Goal: Find specific page/section: Find specific page/section

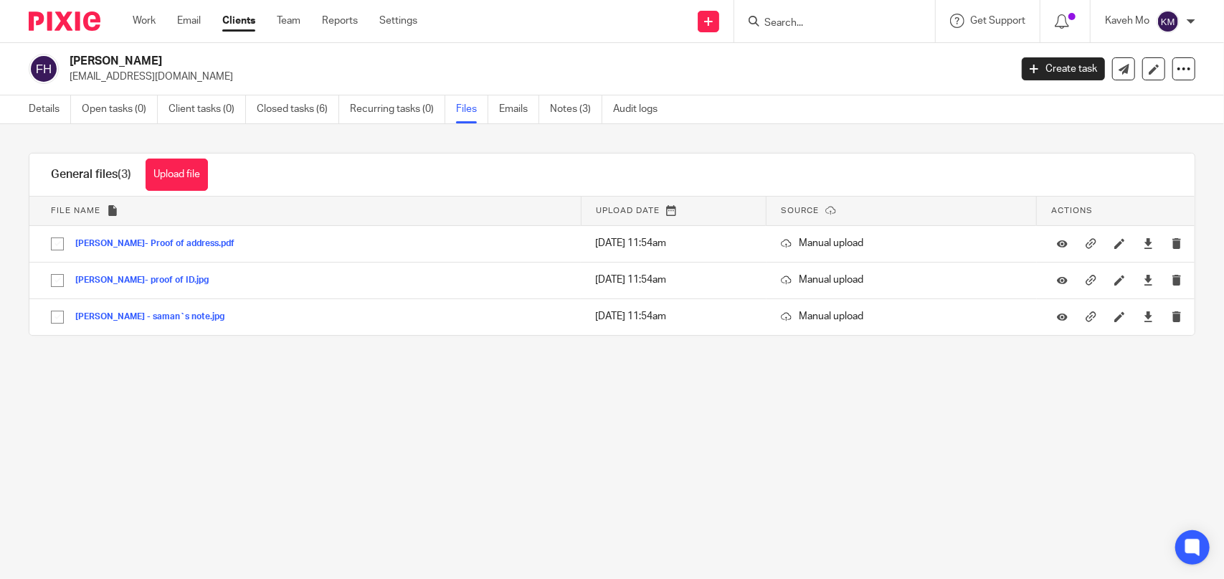
click at [820, 26] on input "Search" at bounding box center [827, 23] width 129 height 13
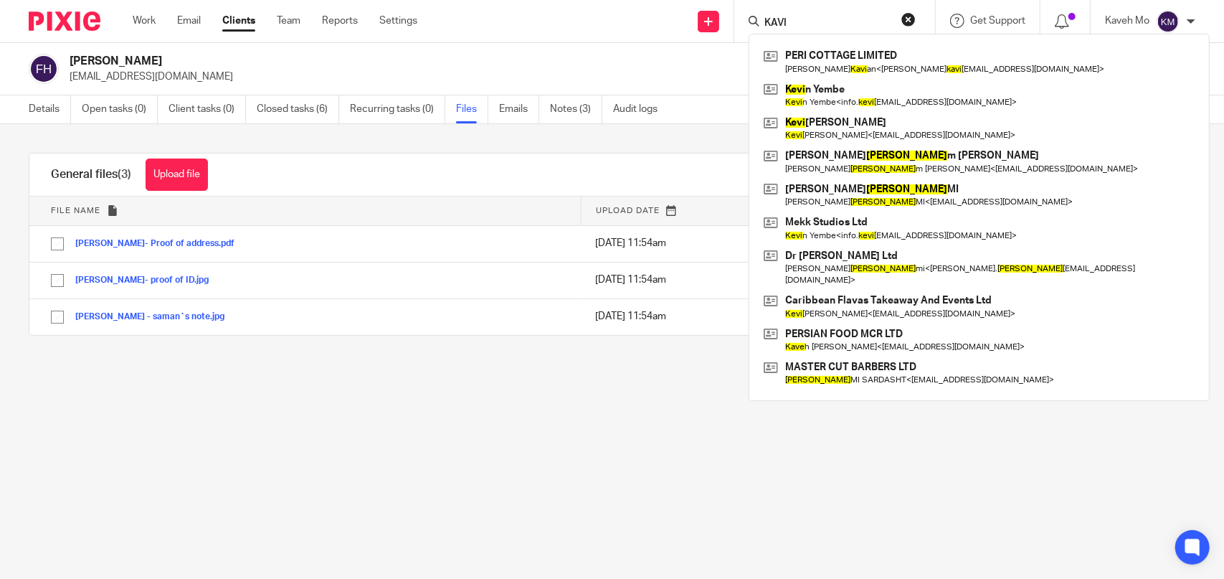
type input "KAVI"
click at [526, 40] on div "Send new email Create task Add client [PERSON_NAME] COTTAGE LIMITED [PERSON_NAM…" at bounding box center [831, 21] width 785 height 42
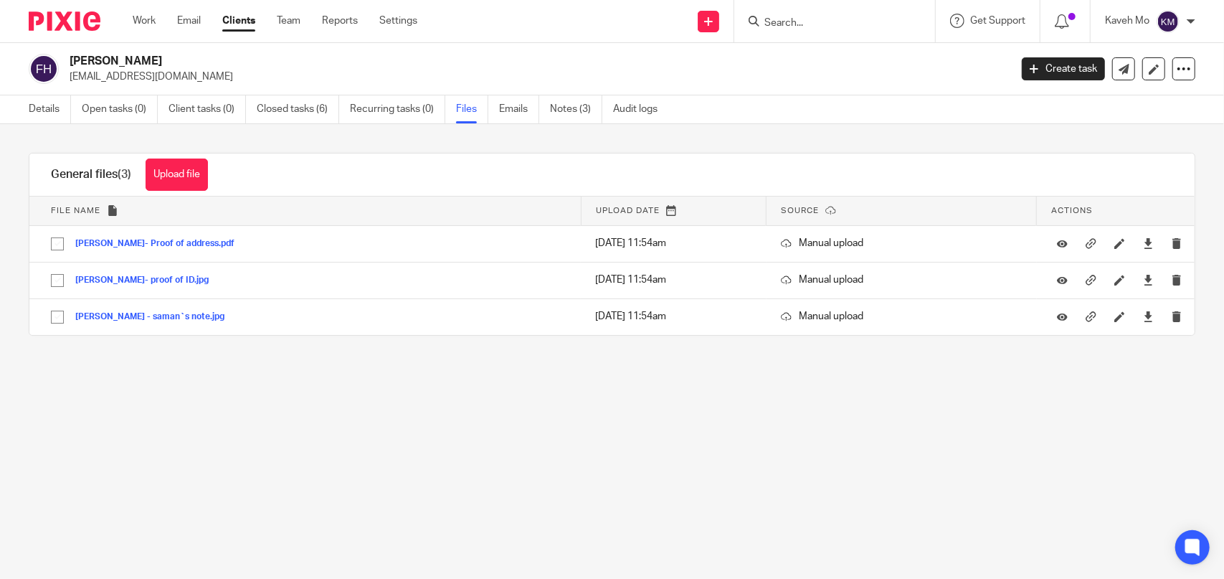
click at [244, 21] on link "Clients" at bounding box center [238, 21] width 33 height 14
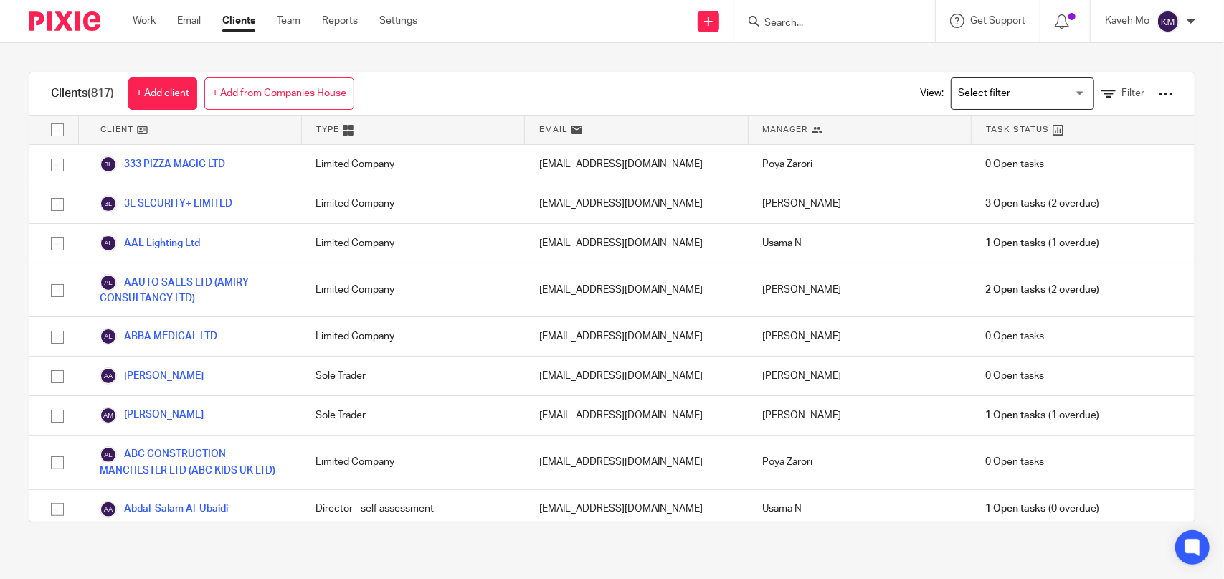
click at [227, 28] on link "Clients" at bounding box center [238, 21] width 33 height 14
click at [1101, 98] on icon at bounding box center [1108, 94] width 14 height 14
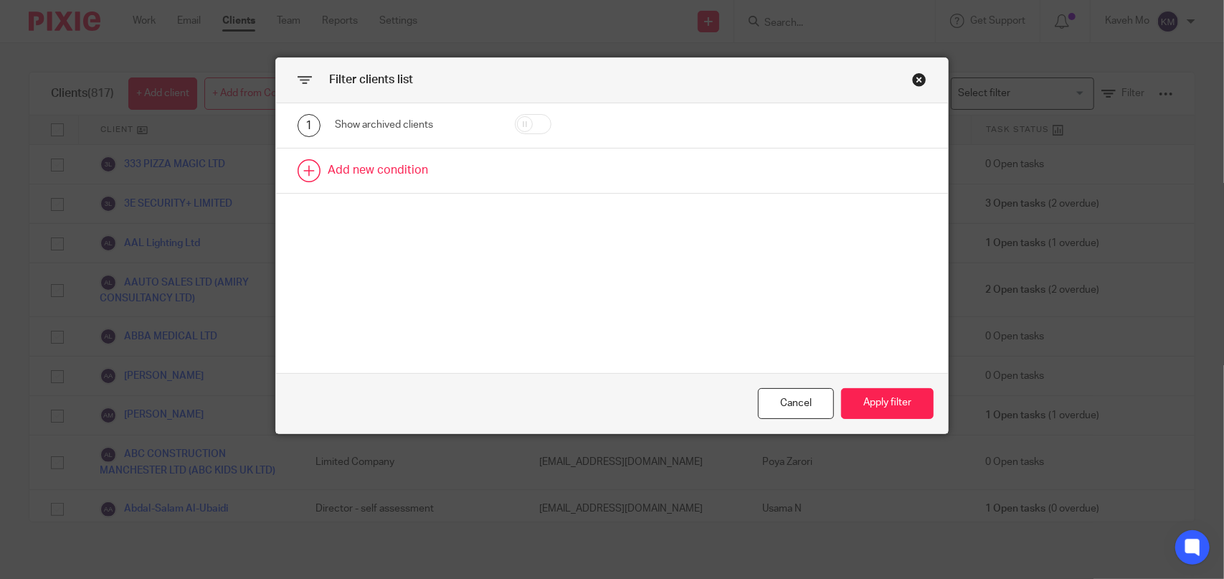
click at [381, 177] on link at bounding box center [612, 170] width 672 height 44
click at [465, 181] on div "Field" at bounding box center [413, 175] width 157 height 32
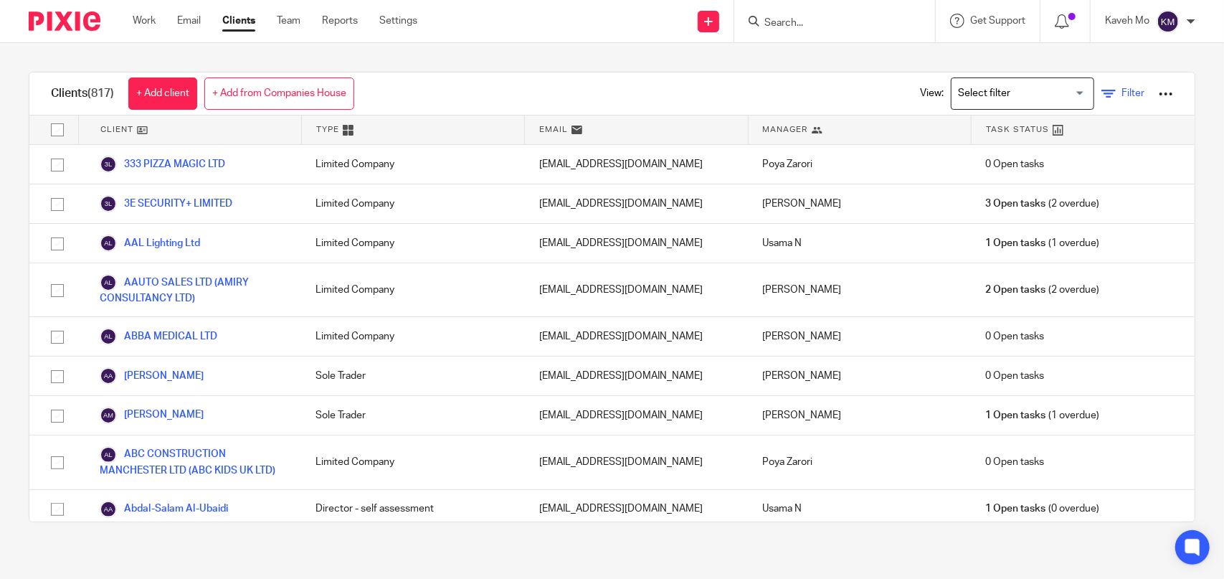
click at [1101, 93] on icon at bounding box center [1108, 94] width 14 height 14
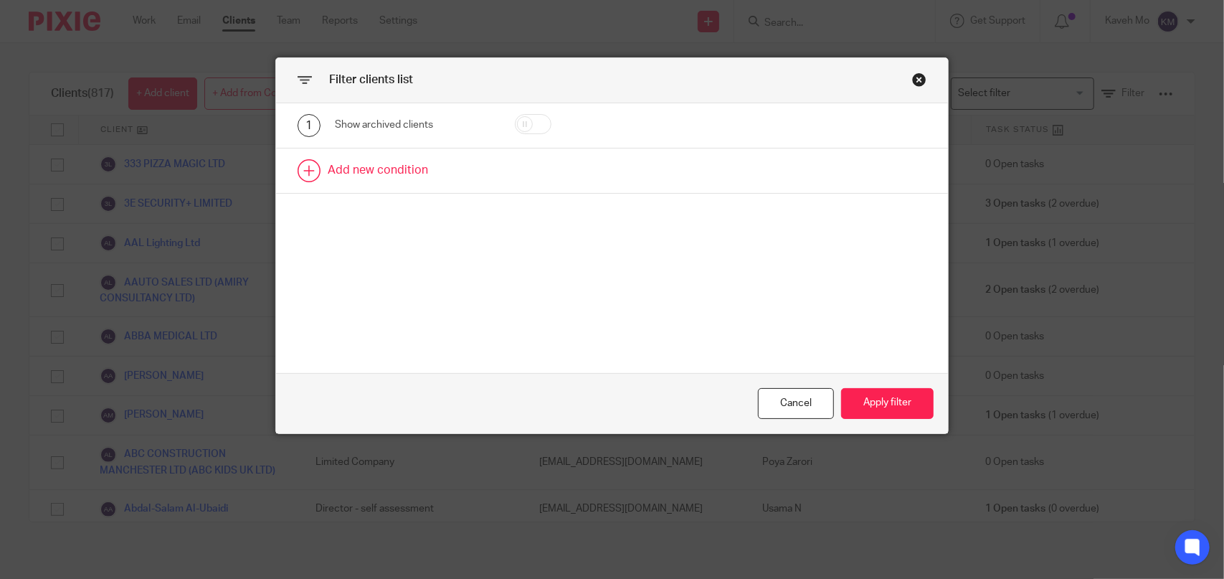
click at [355, 173] on link at bounding box center [612, 170] width 672 height 44
click at [408, 179] on div "Field" at bounding box center [404, 175] width 116 height 30
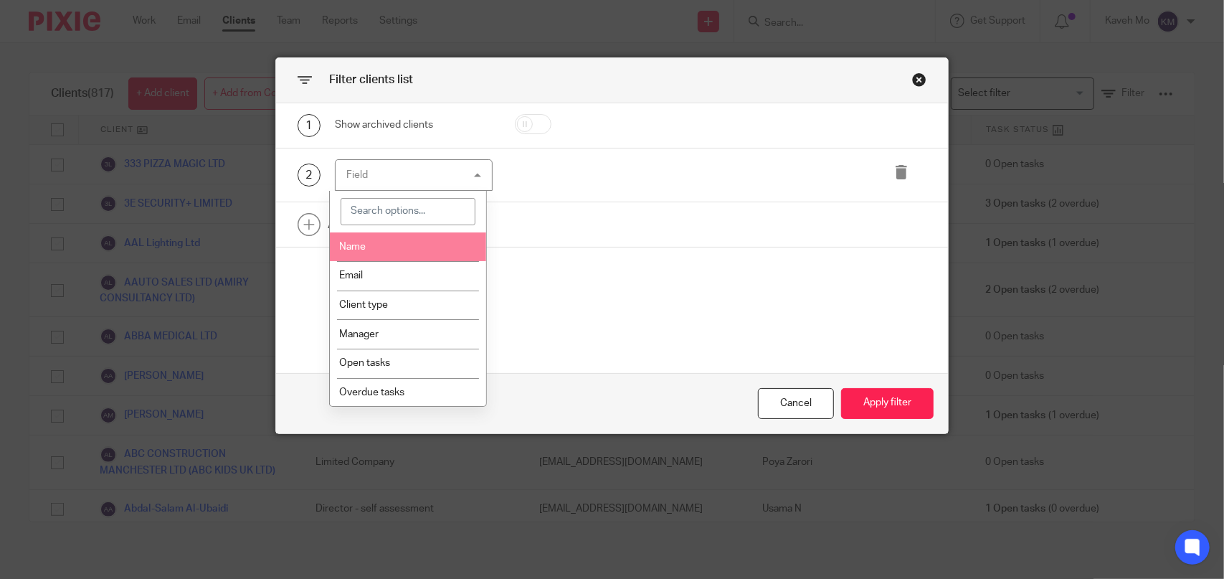
click at [605, 100] on div "Filter clients list" at bounding box center [612, 80] width 672 height 45
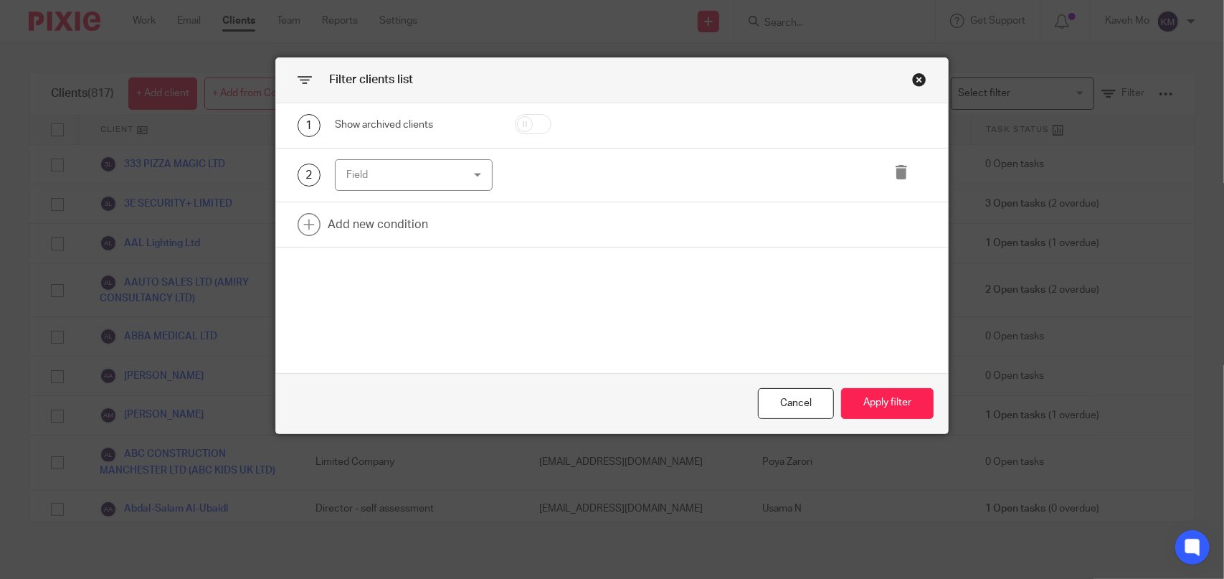
click at [532, 124] on input "checkbox" at bounding box center [533, 124] width 37 height 20
checkbox input "true"
click at [876, 404] on button "Apply filter" at bounding box center [887, 403] width 93 height 31
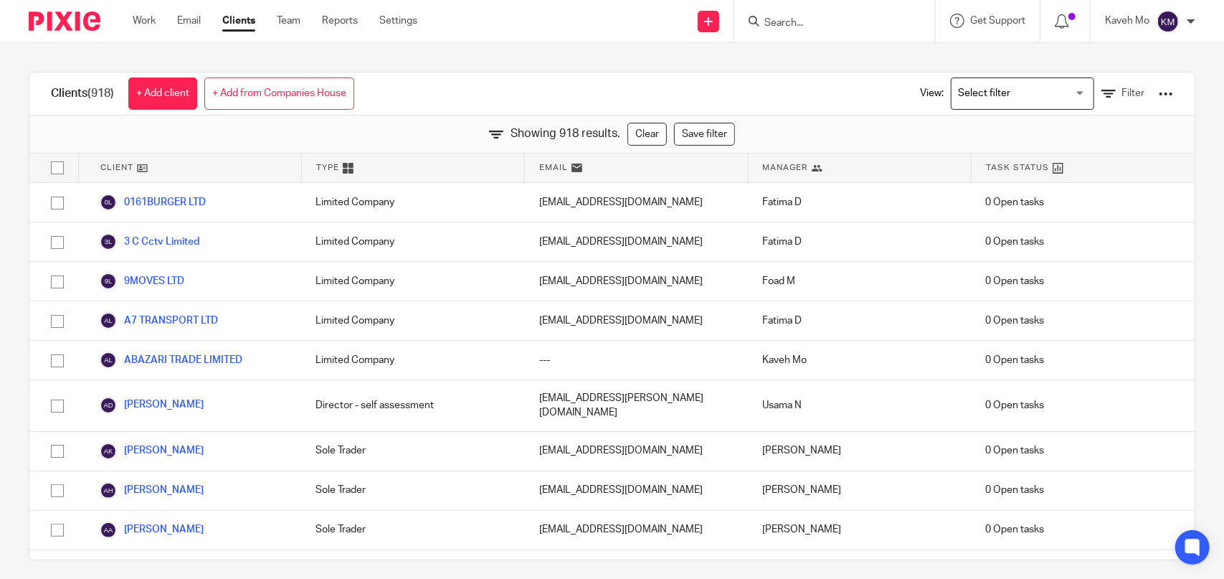
scroll to position [17017, 0]
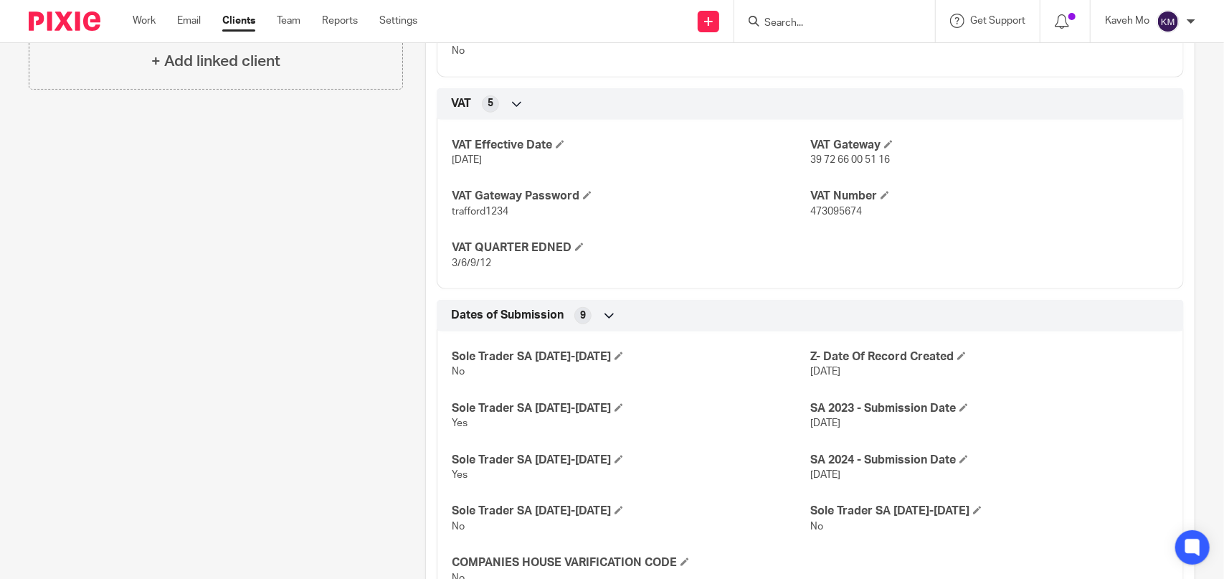
scroll to position [574, 0]
